Goal: Transaction & Acquisition: Purchase product/service

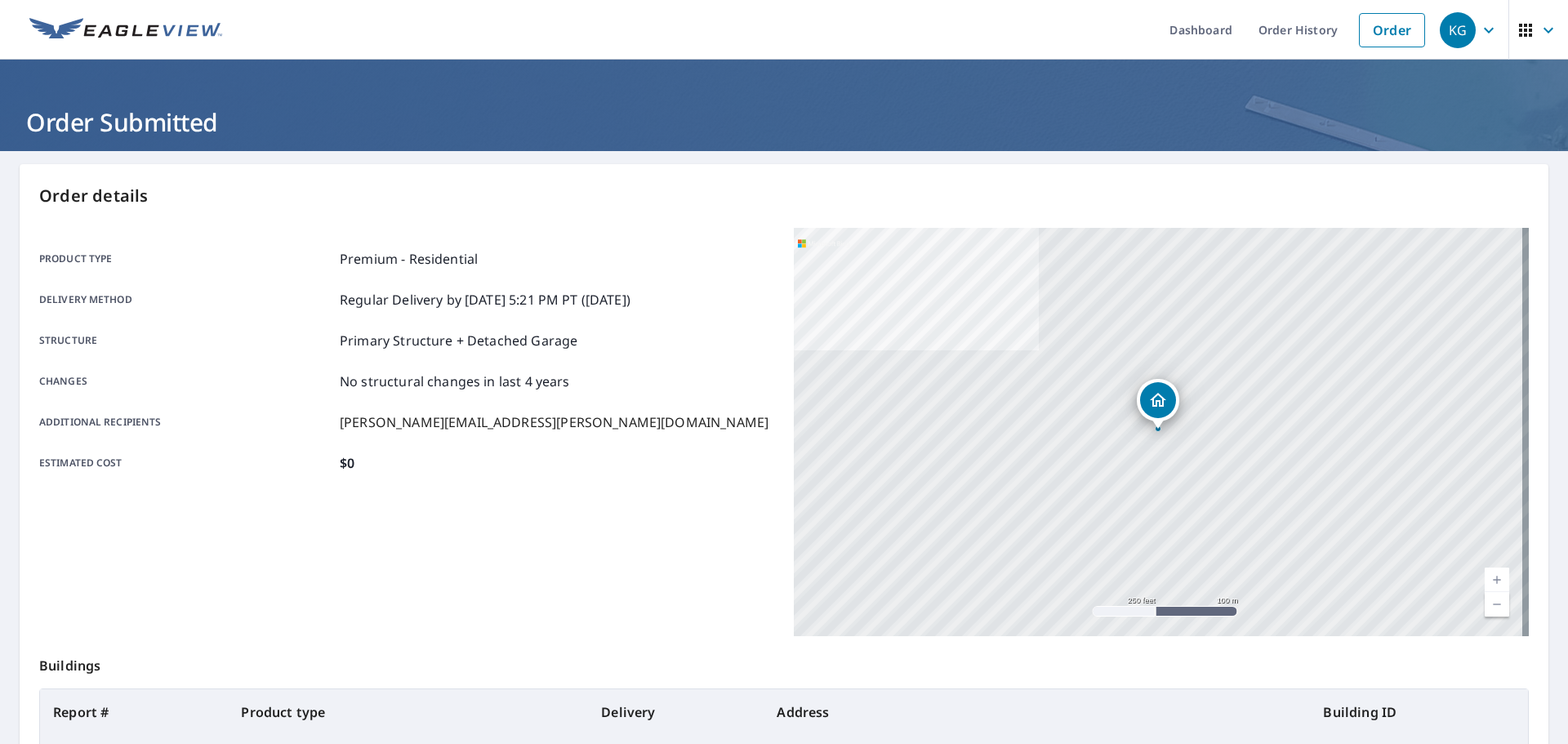
scroll to position [217, 0]
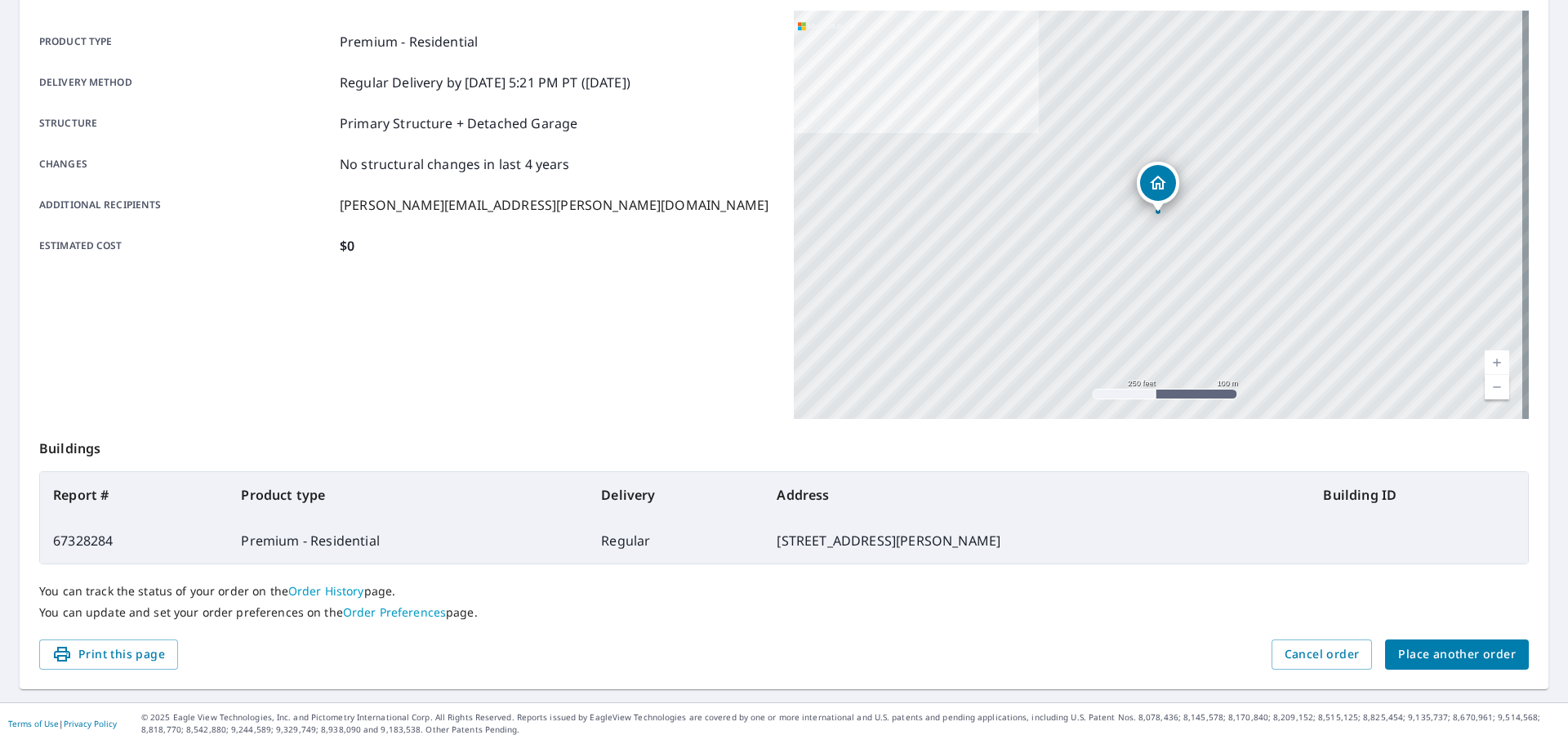
click at [1483, 664] on span "Place another order" at bounding box center [1457, 655] width 117 height 21
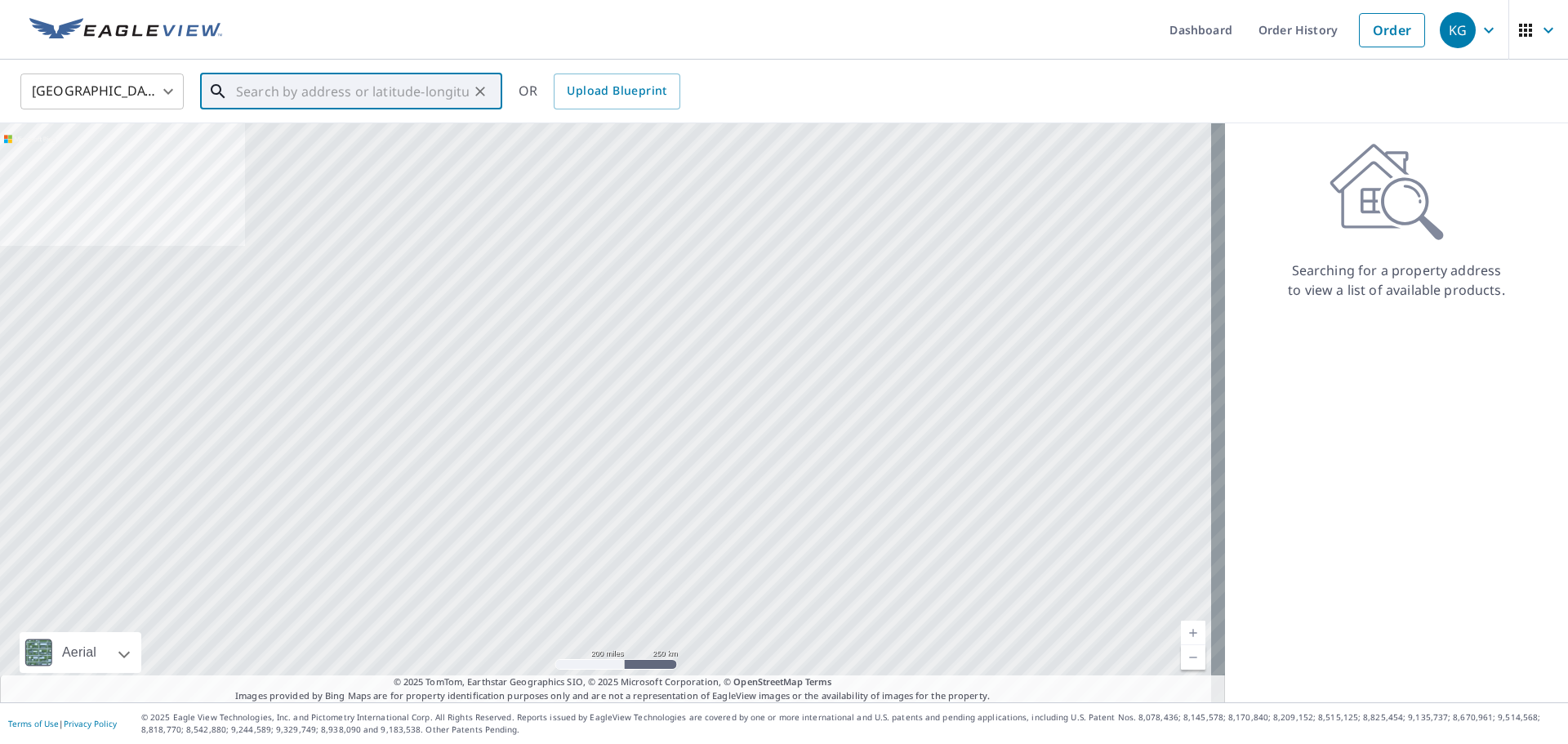
click at [250, 90] on input "text" at bounding box center [353, 92] width 233 height 45
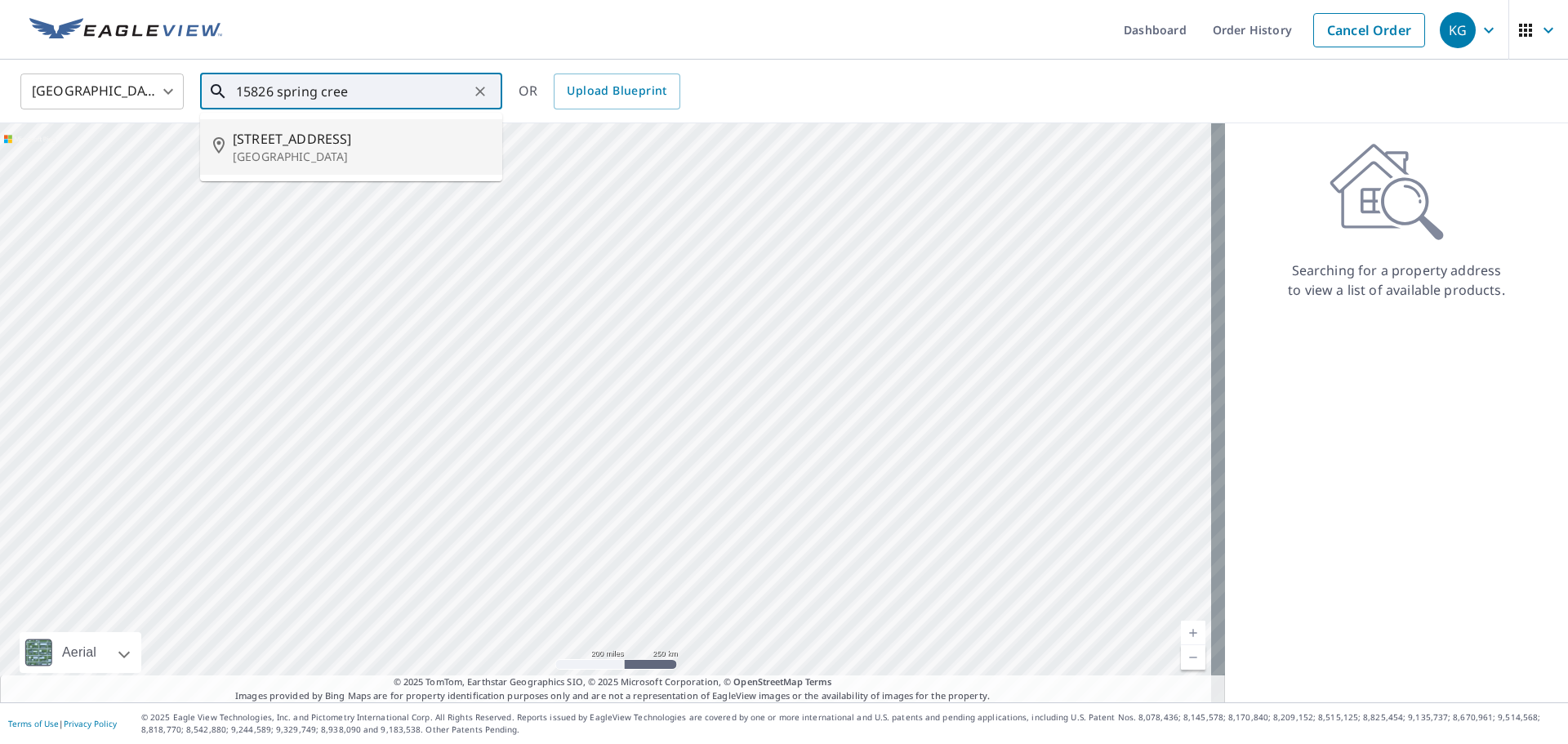
click at [313, 156] on p "[GEOGRAPHIC_DATA]" at bounding box center [360, 156] width 256 height 16
type input "[STREET_ADDRESS]"
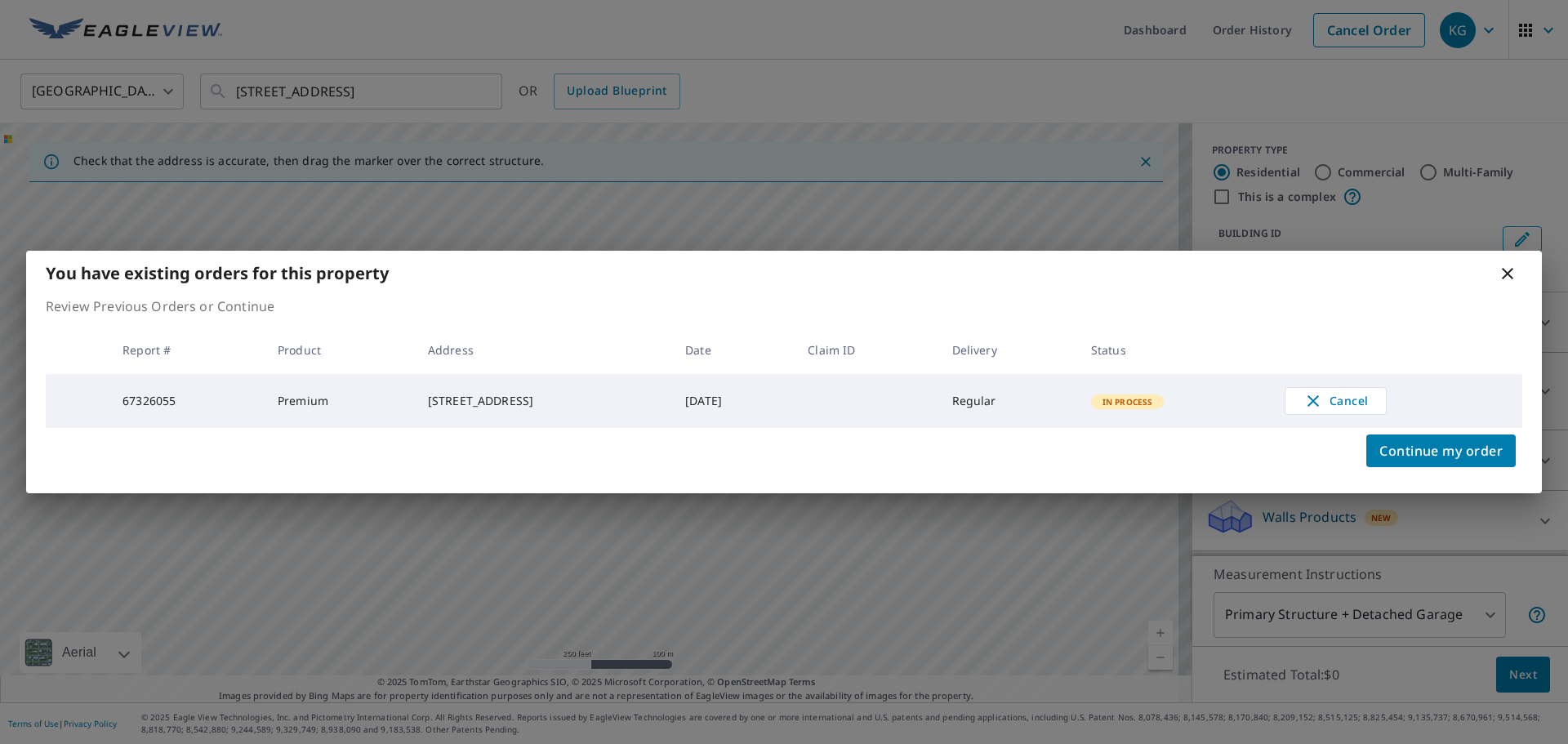
click at [1508, 268] on icon at bounding box center [1508, 273] width 20 height 20
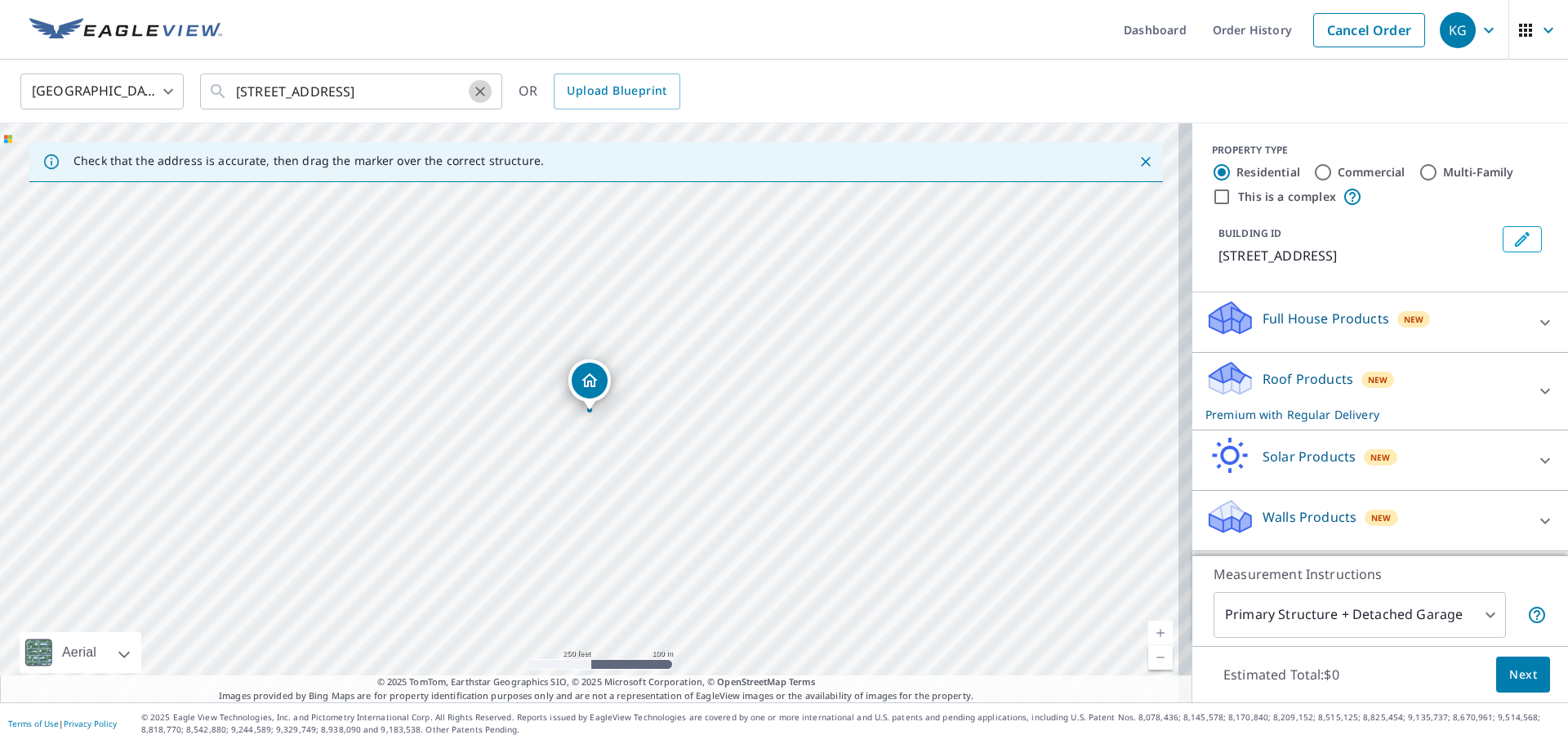
click at [481, 94] on icon "Clear" at bounding box center [480, 91] width 16 height 16
click at [298, 80] on input "text" at bounding box center [353, 92] width 233 height 45
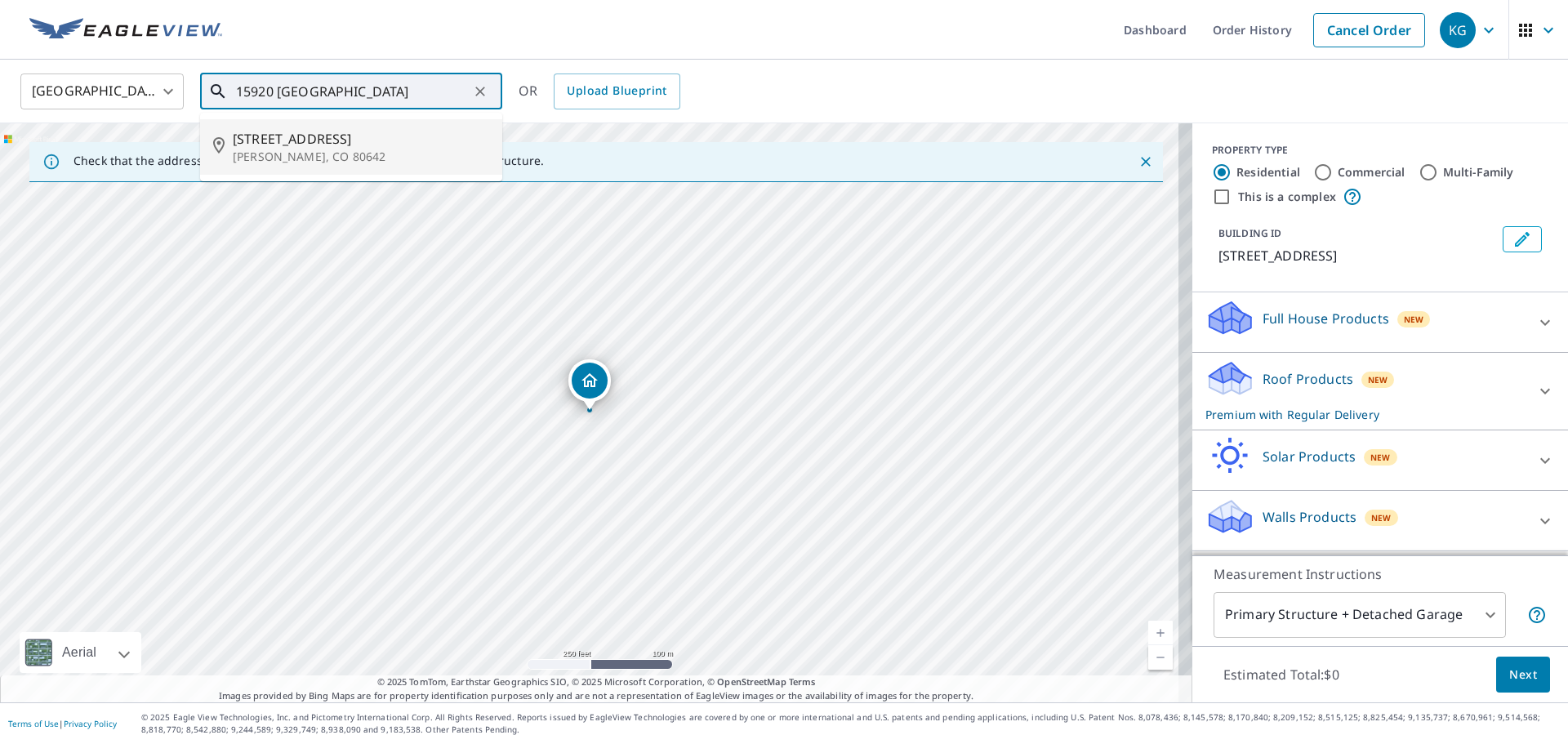
click at [309, 155] on p "[PERSON_NAME], CO 80642" at bounding box center [360, 156] width 256 height 16
type input "[STREET_ADDRESS][PERSON_NAME]"
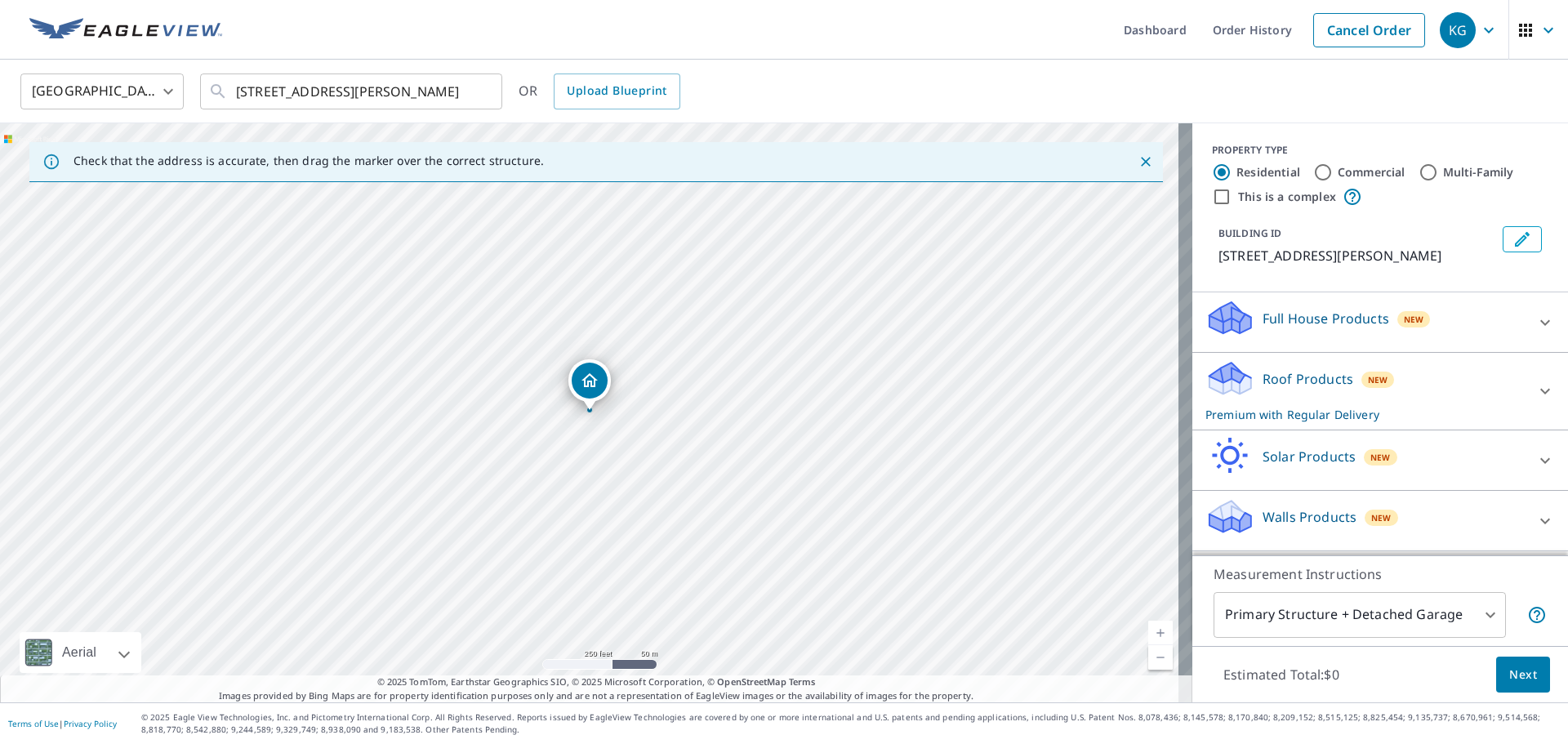
click at [1496, 671] on button "Next" at bounding box center [1523, 675] width 54 height 37
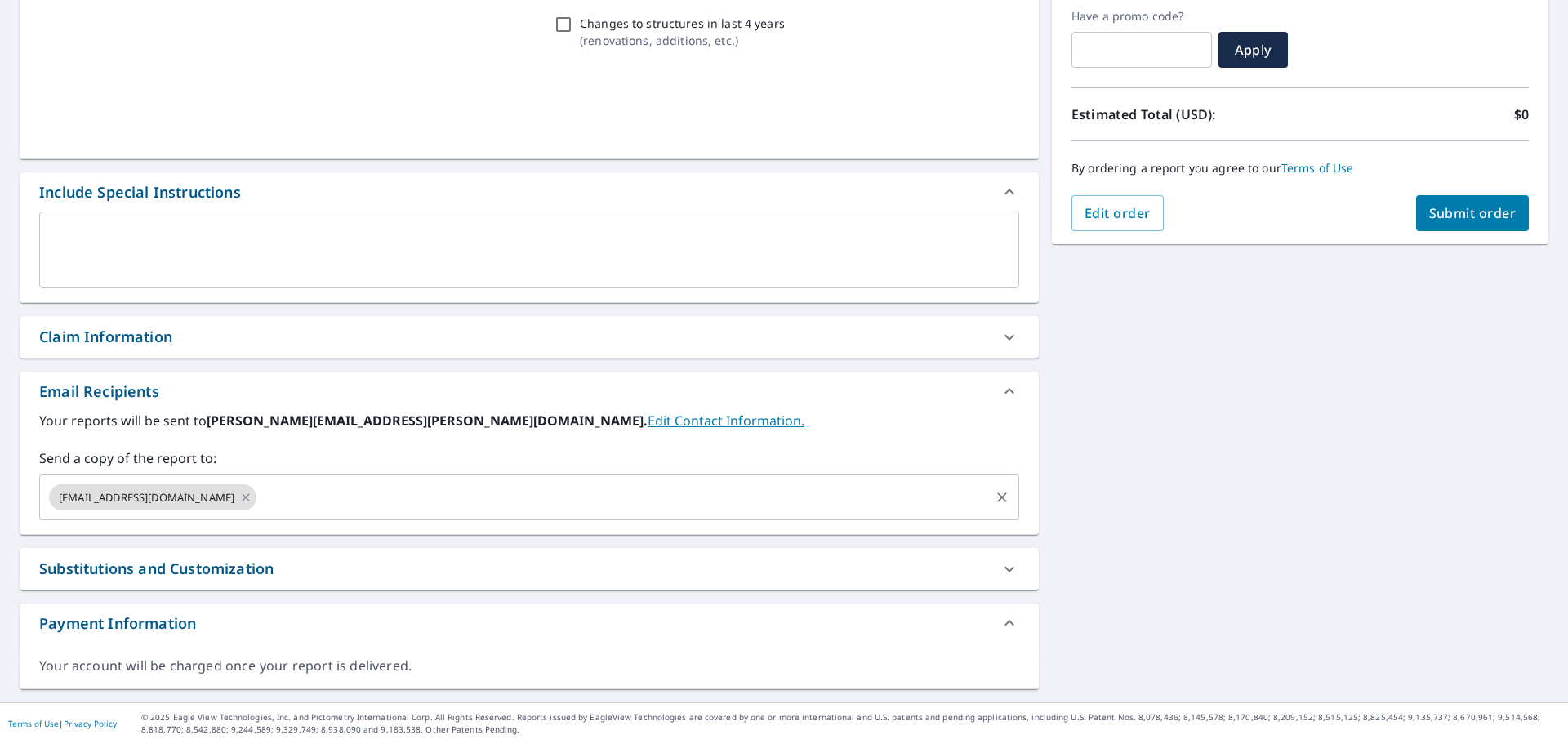
scroll to position [277, 0]
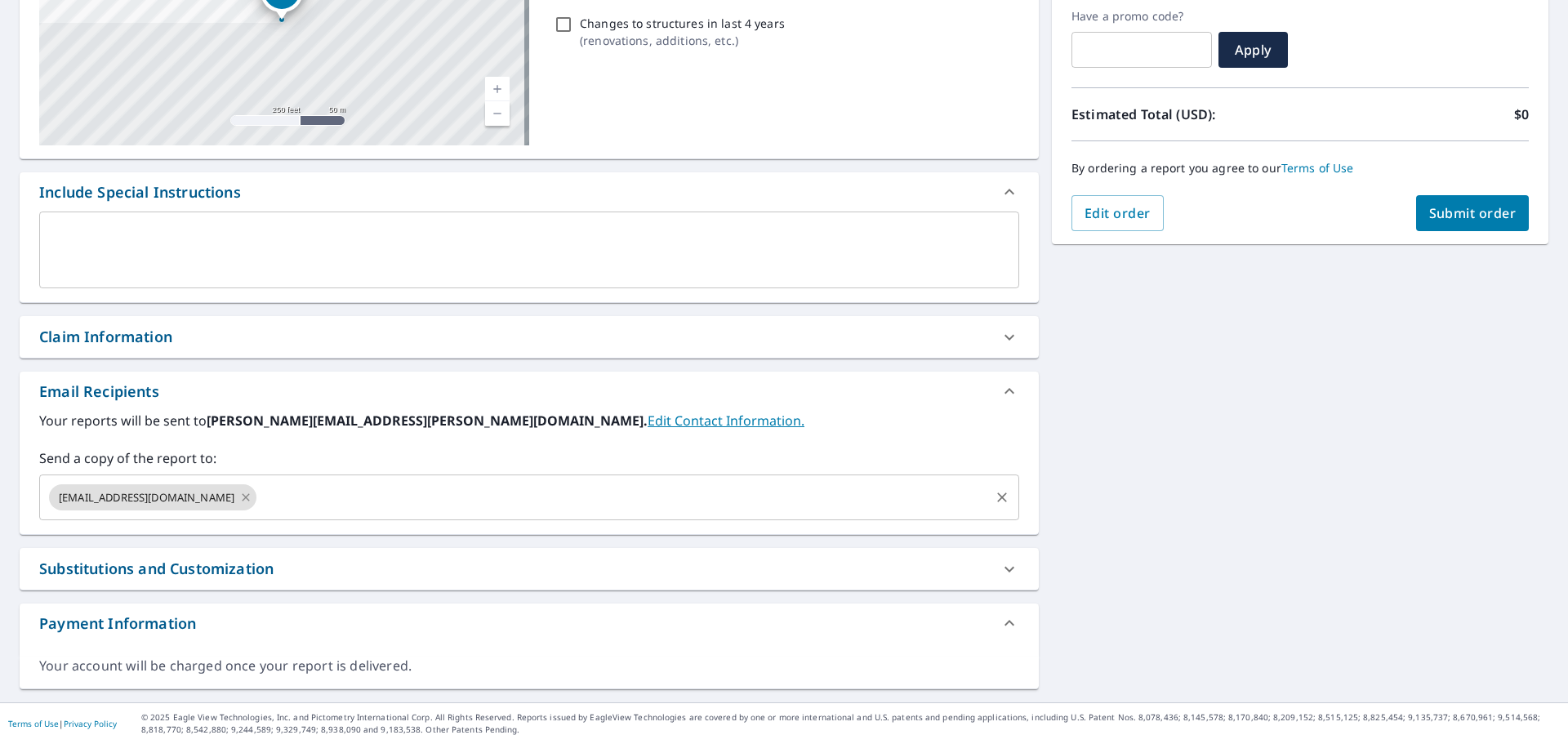
click at [239, 496] on icon at bounding box center [246, 497] width 13 height 18
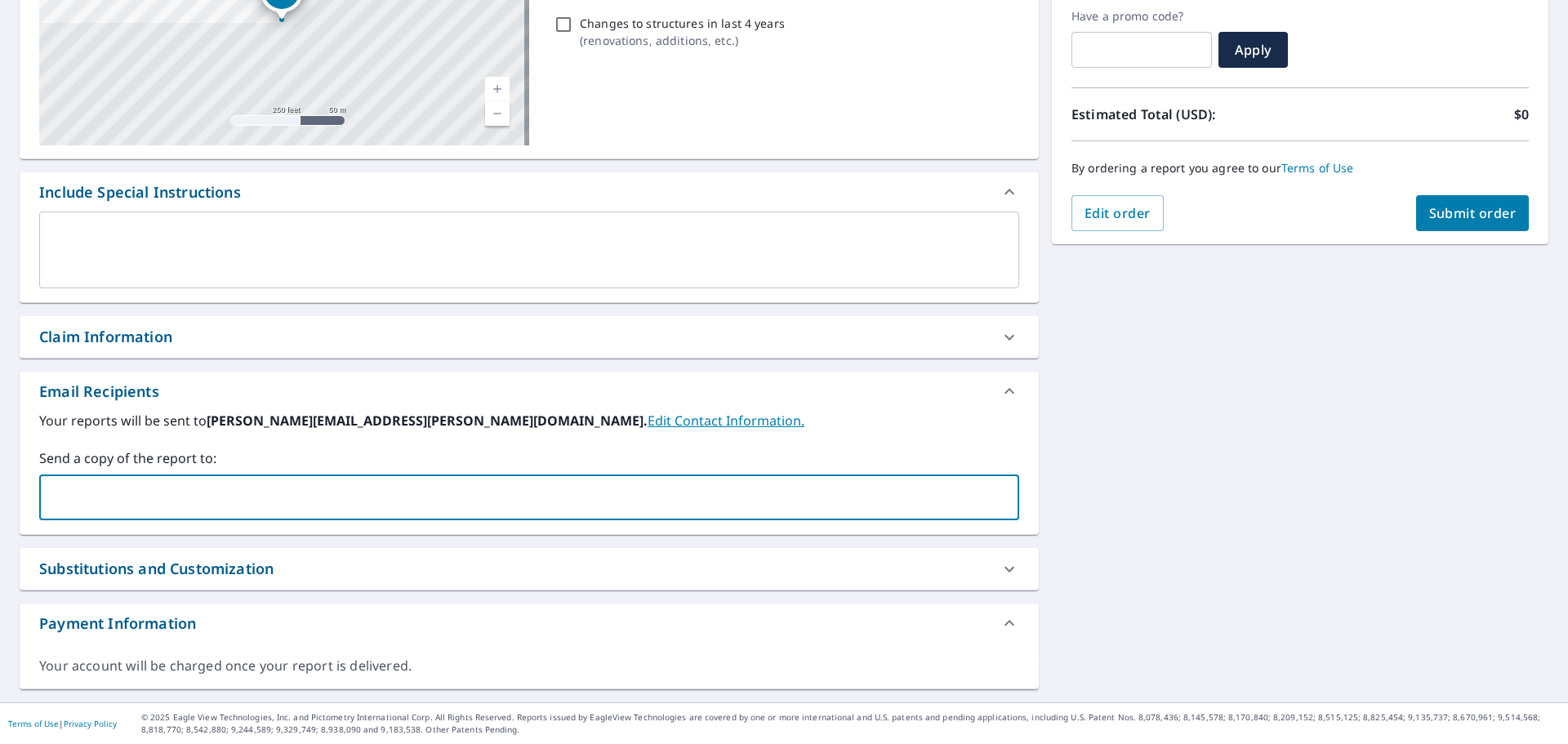
click at [204, 496] on input "text" at bounding box center [517, 497] width 941 height 31
type input "[PERSON_NAME][EMAIL_ADDRESS][PERSON_NAME][DOMAIN_NAME]"
click at [1489, 233] on div "Order Summary Premium $0 Regular Delivery $0 Have a promo code? ​ Apply Estimat…" at bounding box center [1300, 66] width 496 height 357
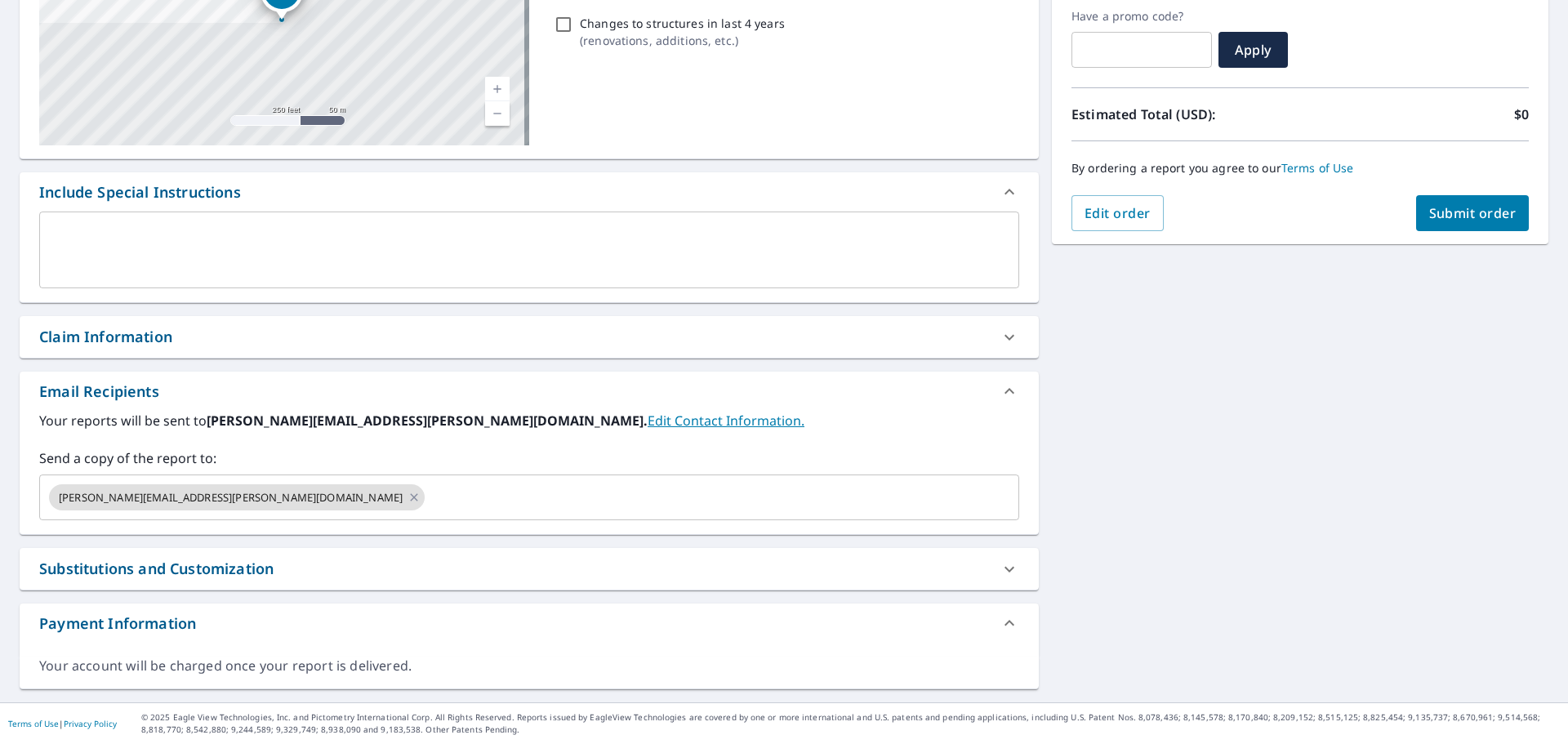
click at [1491, 227] on button "Submit order" at bounding box center [1473, 214] width 113 height 36
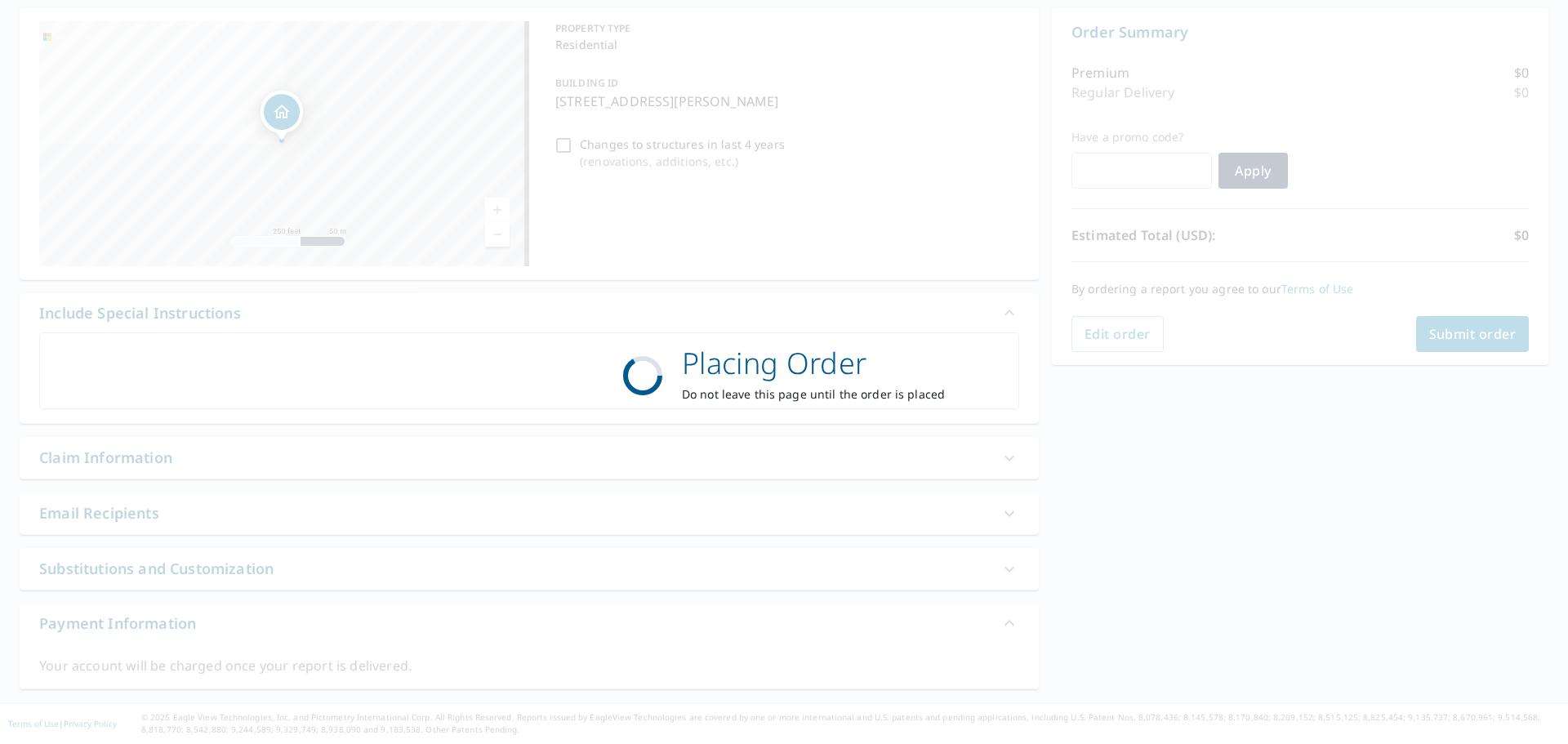
scroll to position [156, 0]
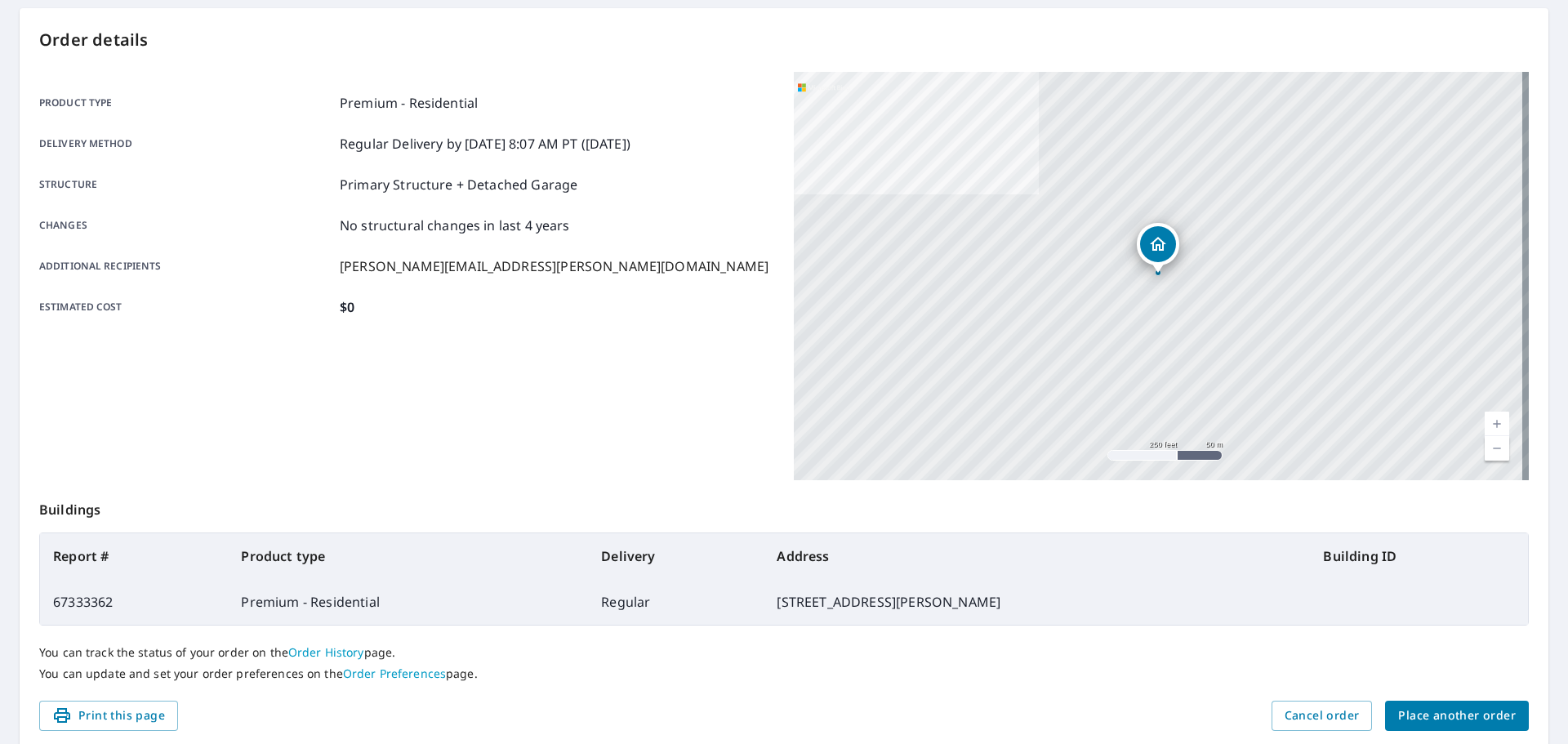
drag, startPoint x: 194, startPoint y: 76, endPoint x: 206, endPoint y: 73, distance: 12.4
click at [194, 76] on div "Product type Premium - Residential Delivery method Regular Delivery by [DATE] 8…" at bounding box center [406, 205] width 735 height 267
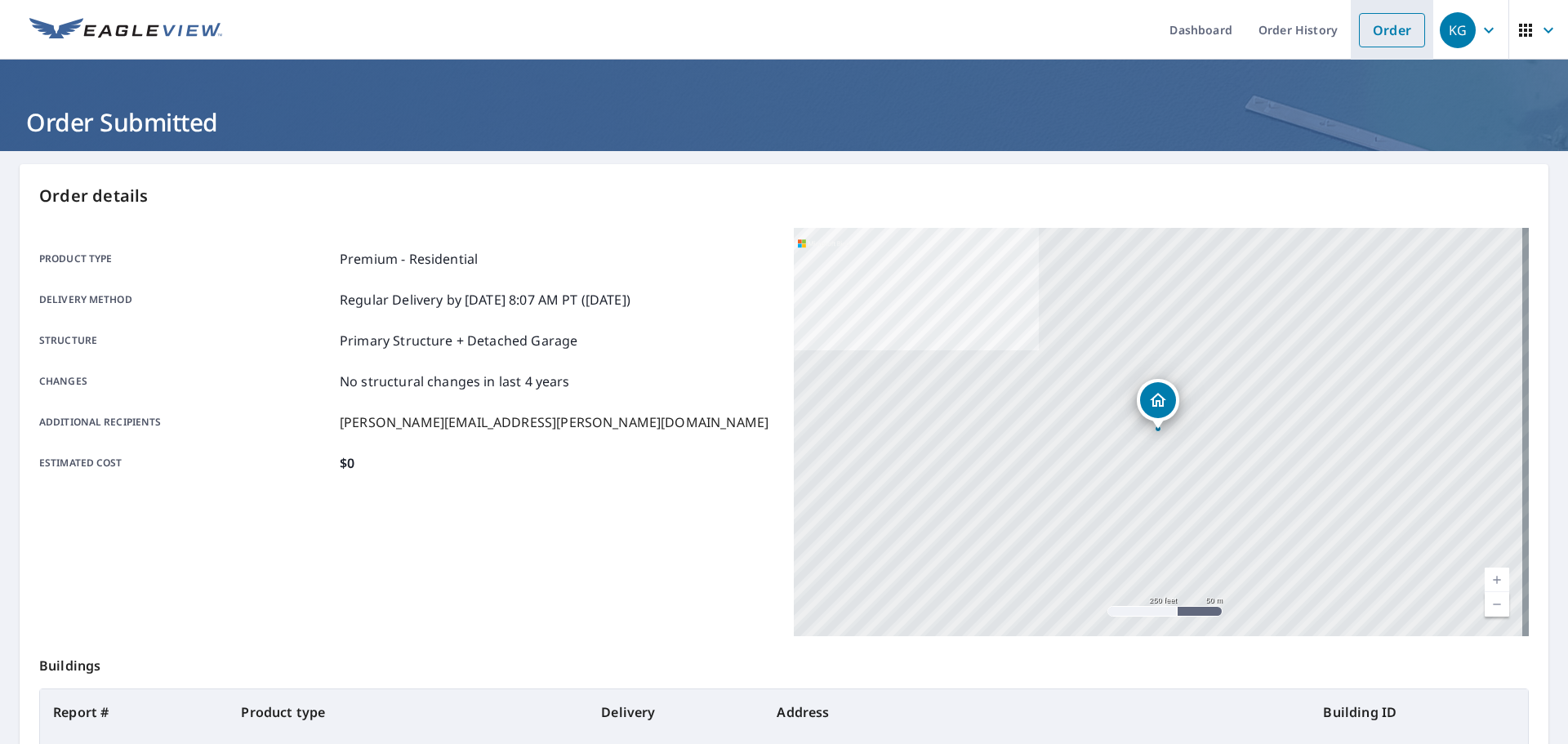
click at [1362, 19] on link "Order" at bounding box center [1392, 30] width 66 height 34
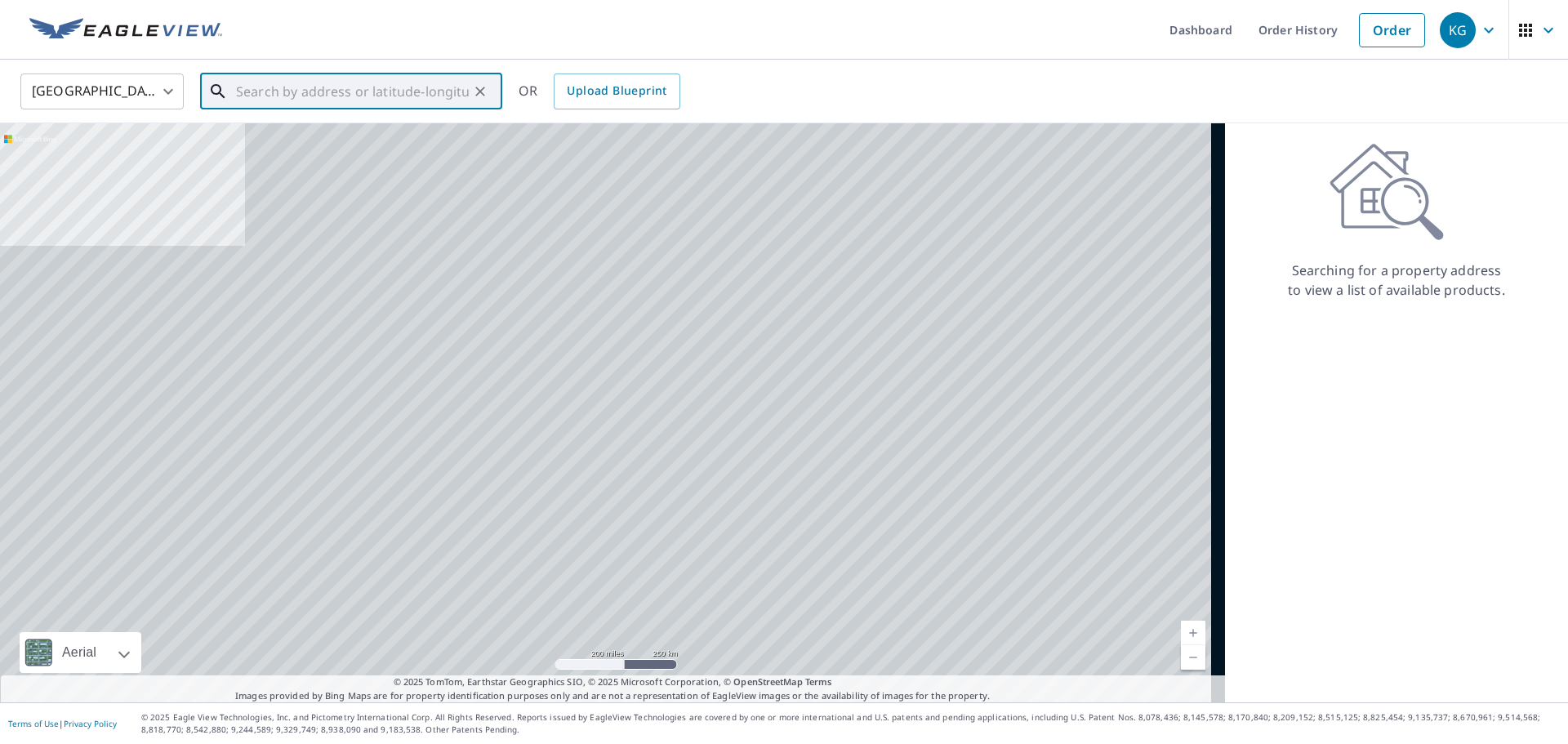
click at [315, 78] on input "text" at bounding box center [353, 92] width 233 height 45
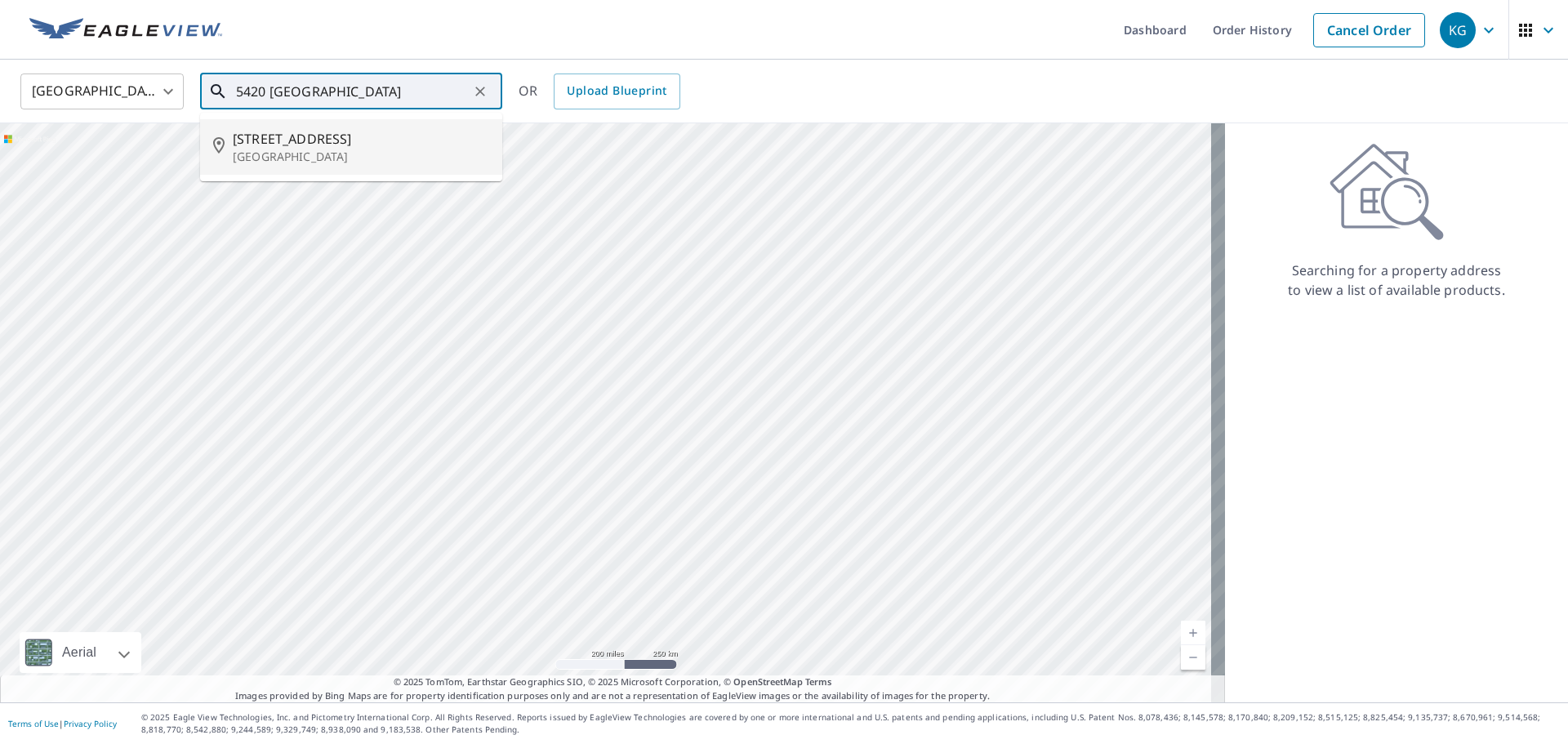
click at [284, 153] on p "[GEOGRAPHIC_DATA]" at bounding box center [360, 156] width 256 height 16
type input "[STREET_ADDRESS]"
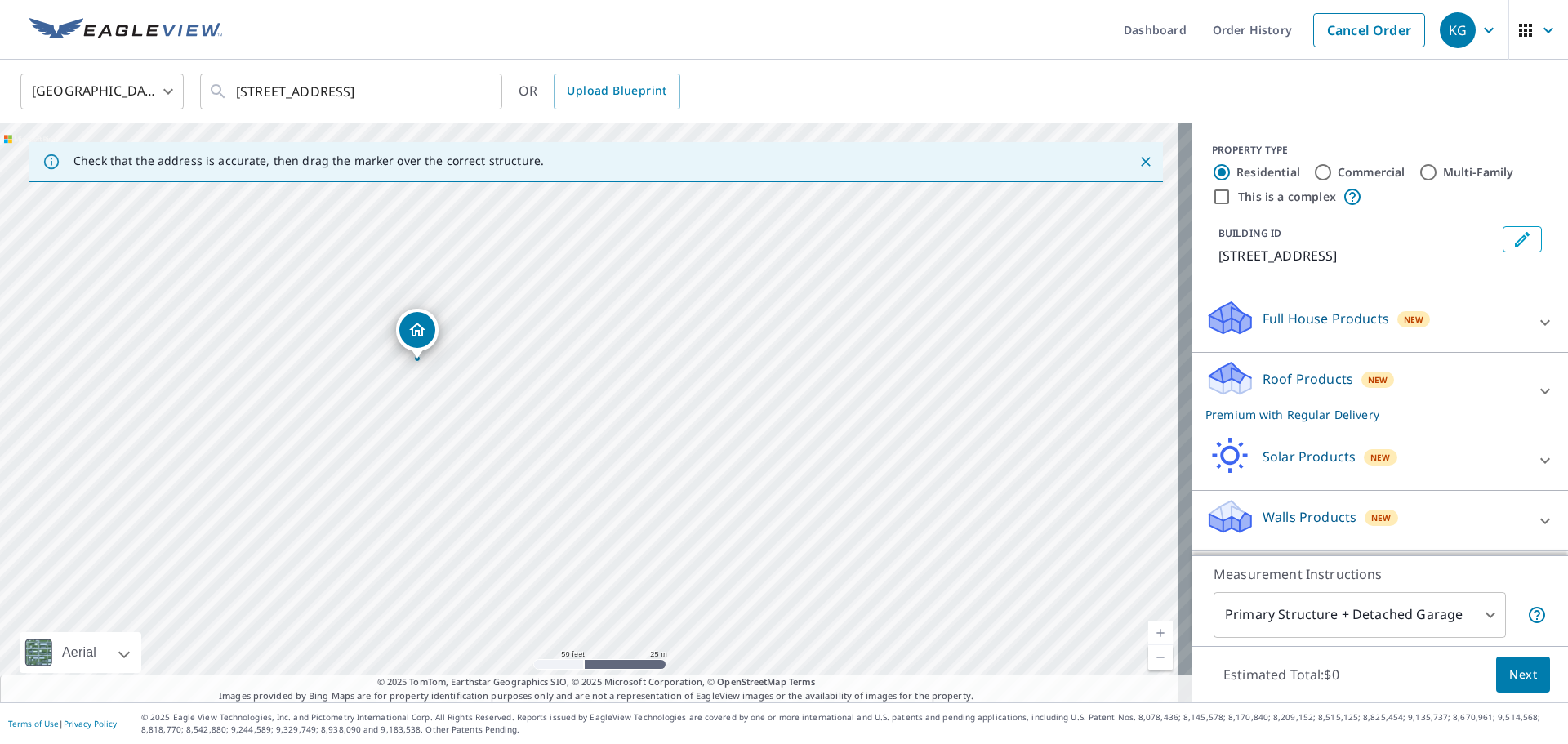
drag, startPoint x: 431, startPoint y: 322, endPoint x: 418, endPoint y: 324, distance: 13.2
click at [1513, 666] on span "Next" at bounding box center [1523, 676] width 27 height 21
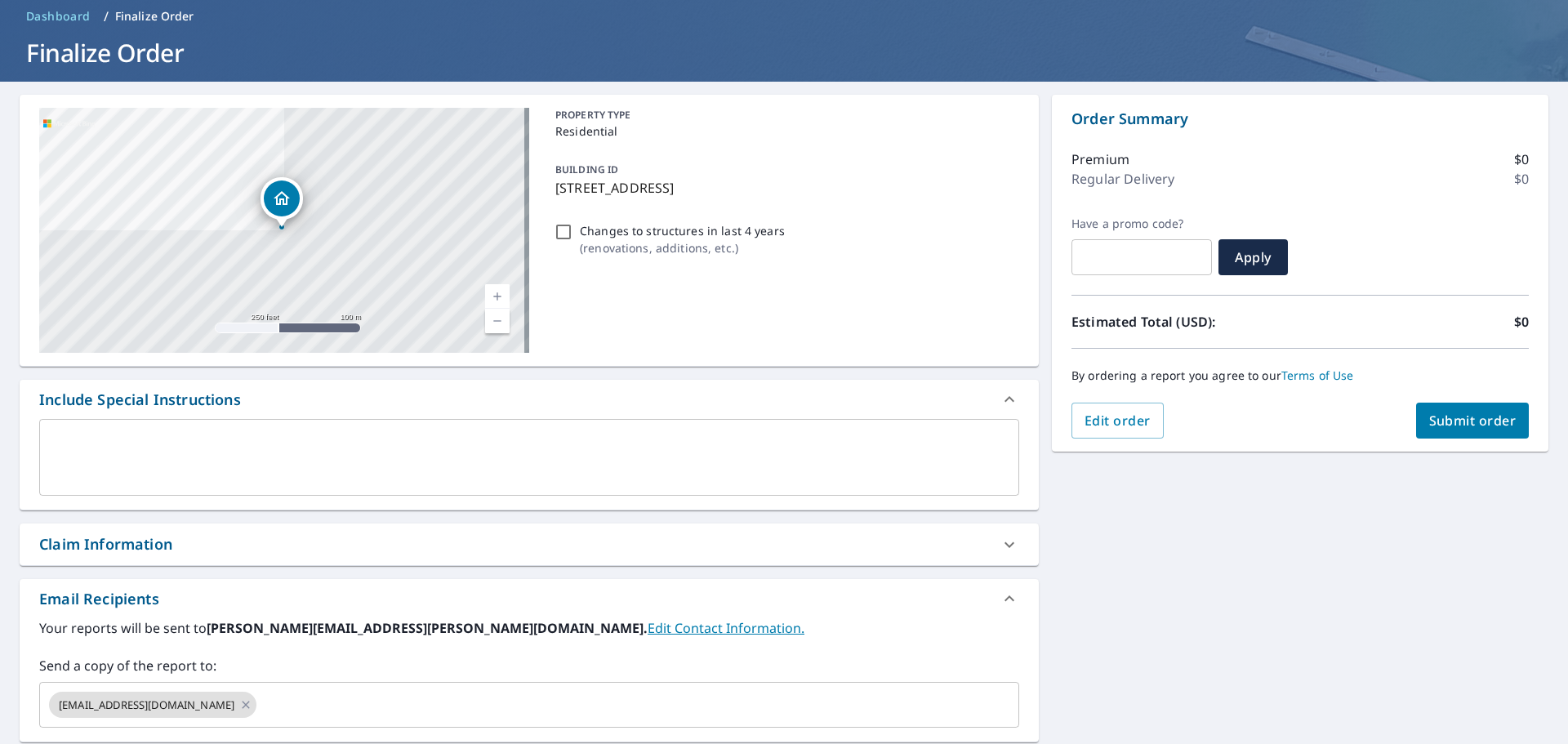
scroll to position [164, 0]
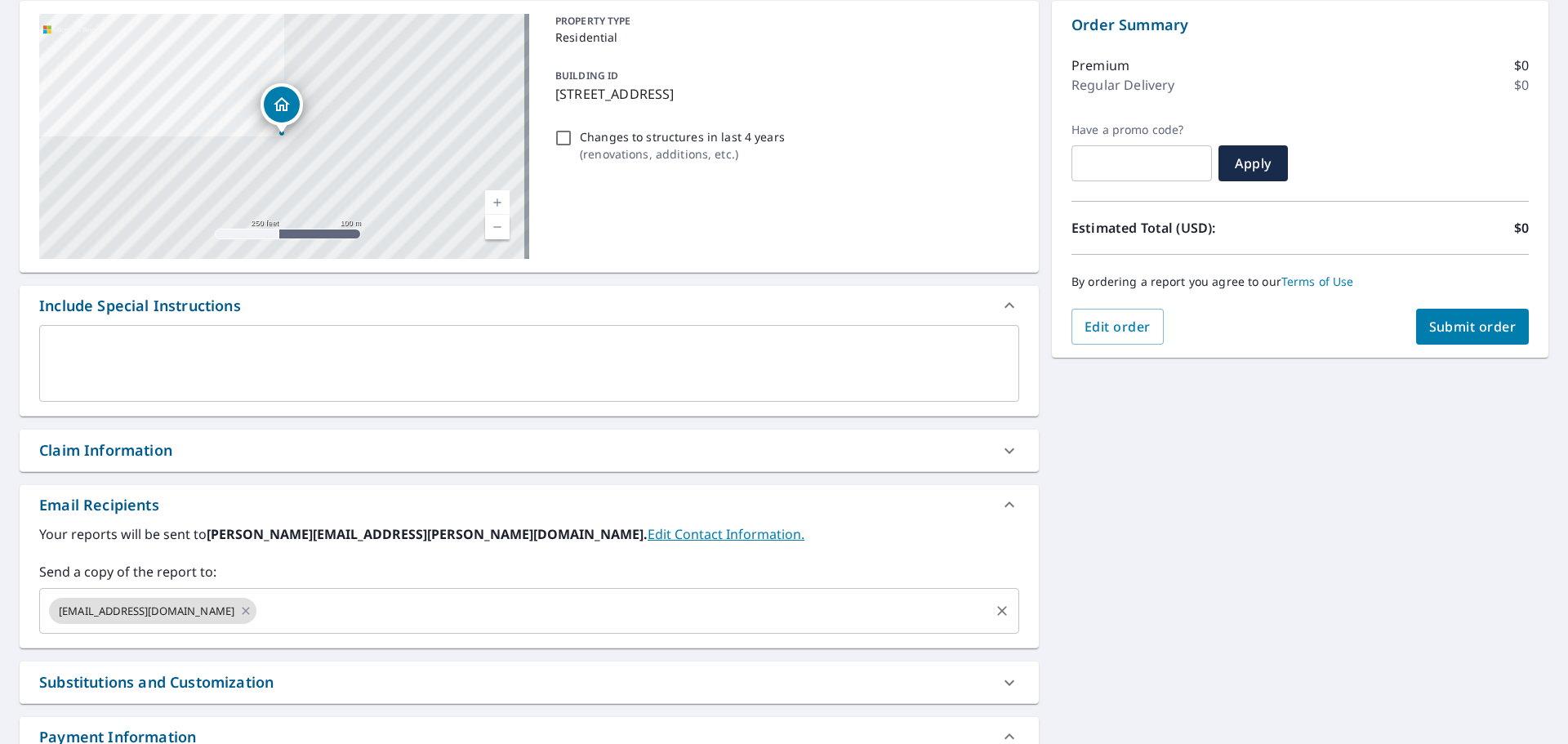
click at [214, 609] on div "[EMAIL_ADDRESS][DOMAIN_NAME]" at bounding box center [153, 612] width 208 height 26
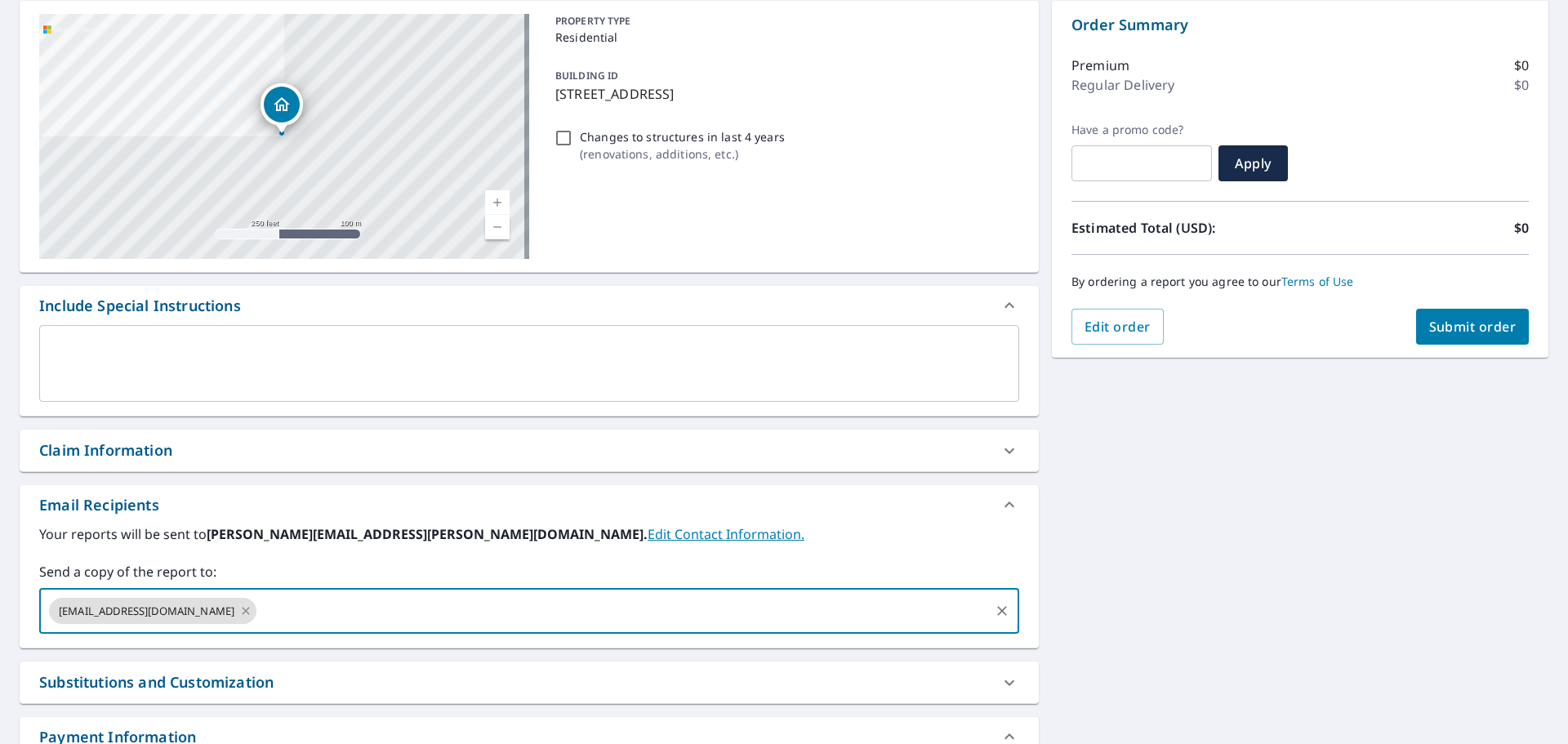
click at [243, 611] on icon at bounding box center [247, 611] width 8 height 8
click at [211, 611] on input "text" at bounding box center [517, 611] width 941 height 31
type input "[PERSON_NAME][EMAIL_ADDRESS][PERSON_NAME][DOMAIN_NAME]"
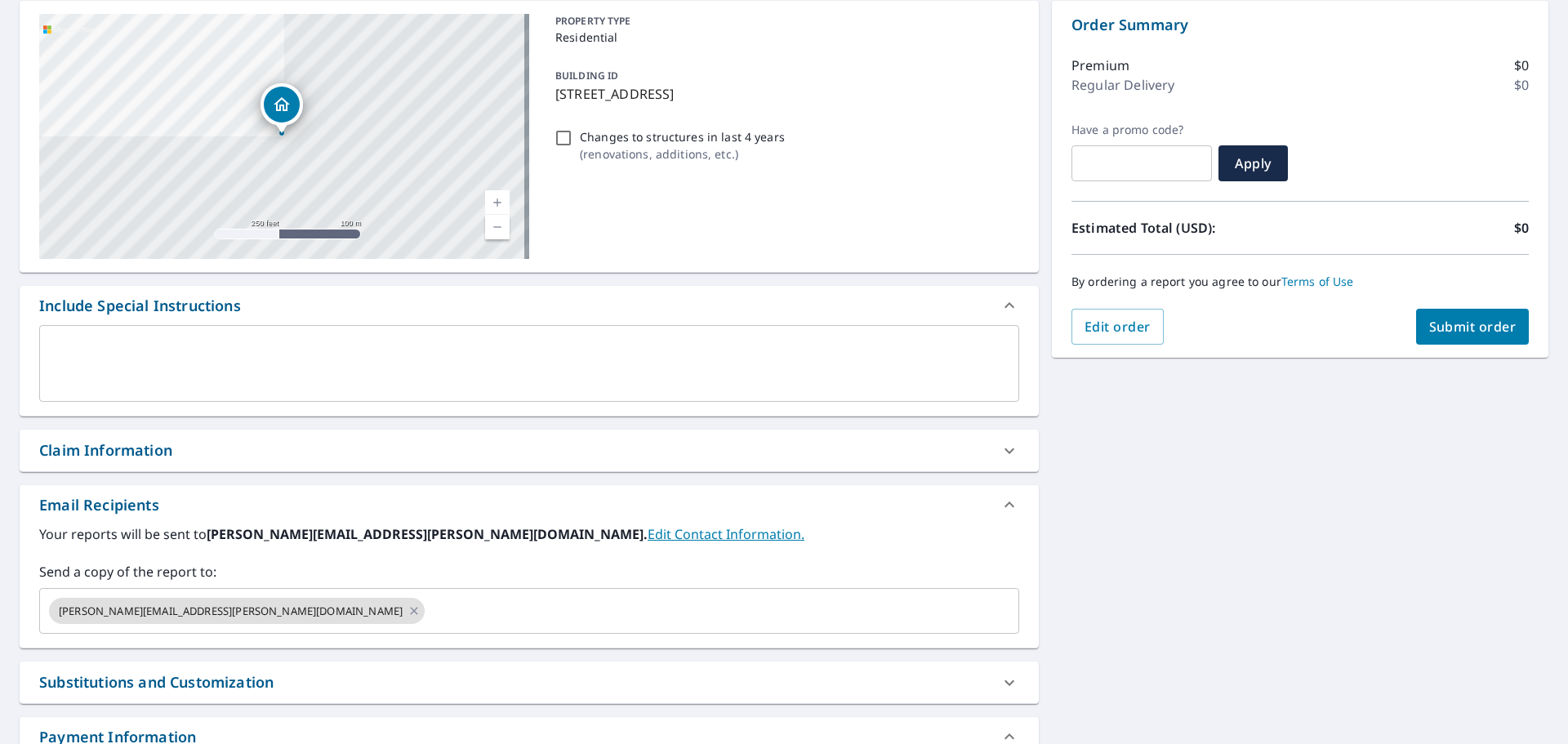
click at [1074, 514] on div "[STREET_ADDRESS] Aerial Road A standard road map Aerial A detailed look from ab…" at bounding box center [784, 402] width 1568 height 828
click at [1430, 329] on span "Submit order" at bounding box center [1473, 326] width 87 height 18
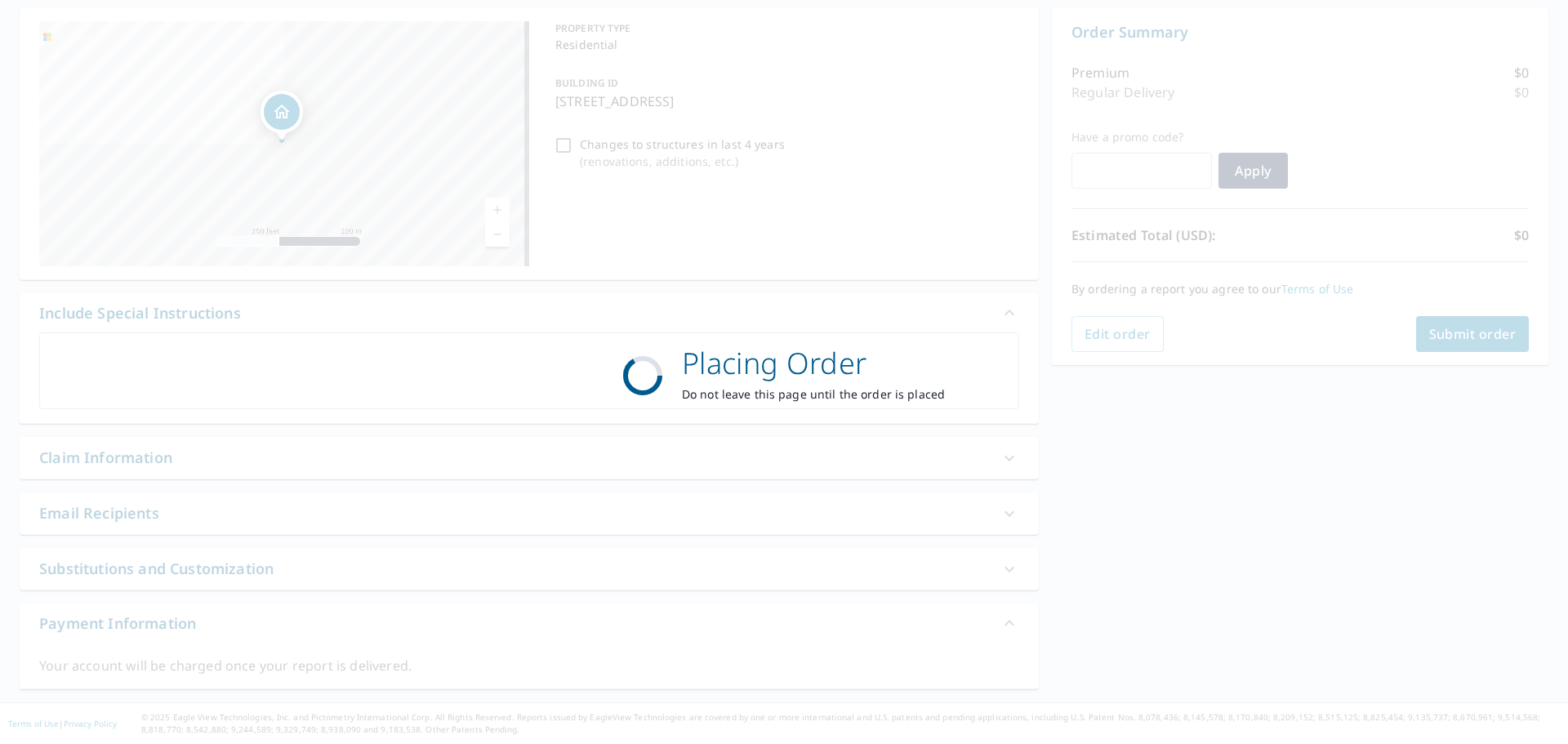
scroll to position [156, 0]
